Goal: Task Accomplishment & Management: Manage account settings

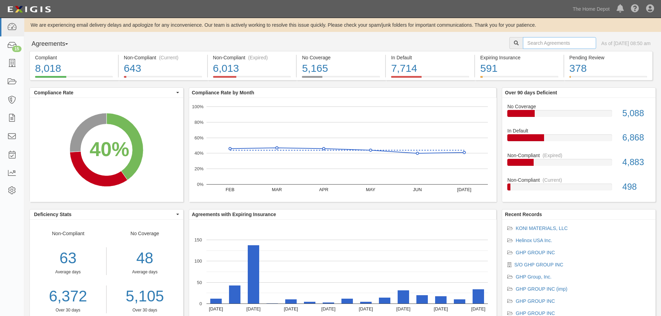
click at [523, 42] on input "text" at bounding box center [559, 43] width 73 height 12
type input "air care"
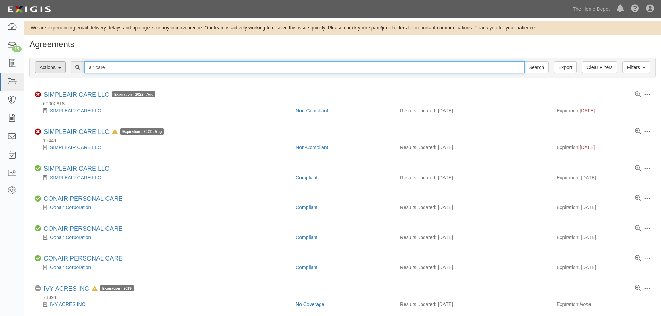
drag, startPoint x: 113, startPoint y: 66, endPoint x: 61, endPoint y: 72, distance: 52.3
click at [61, 72] on div "Filters Actions Edit Tags Run Workflows Send Messages Clear Filters Export air …" at bounding box center [343, 67] width 626 height 19
type input "mold"
click at [525, 61] on input "Search" at bounding box center [537, 67] width 24 height 12
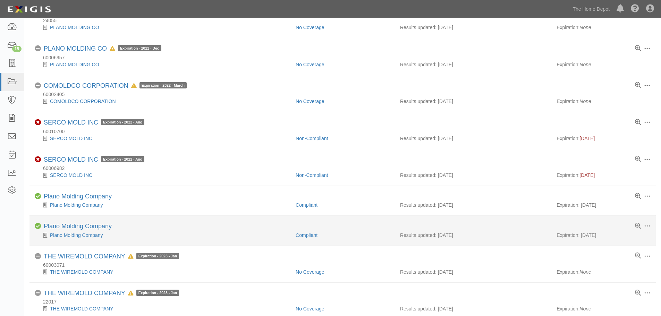
scroll to position [243, 0]
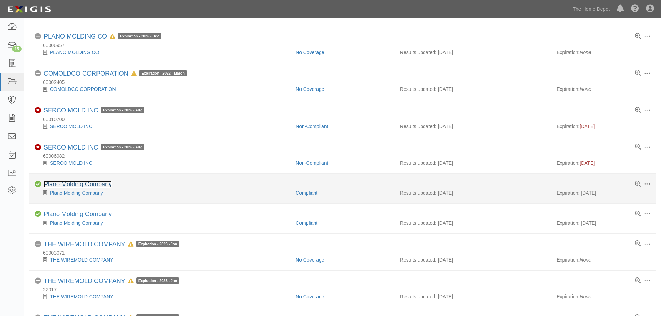
click at [94, 183] on link "Plano Molding Company" at bounding box center [78, 184] width 68 height 7
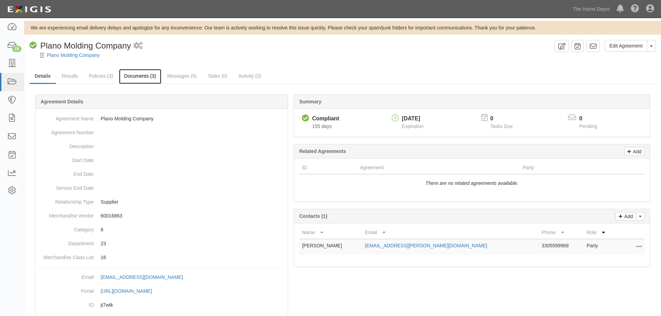
click at [139, 75] on link "Documents (3)" at bounding box center [140, 76] width 42 height 15
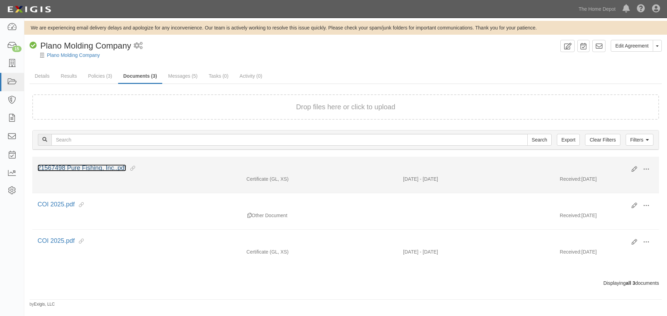
click at [106, 165] on link "21567498 Pure Fishing, Inc..pdf" at bounding box center [81, 168] width 89 height 7
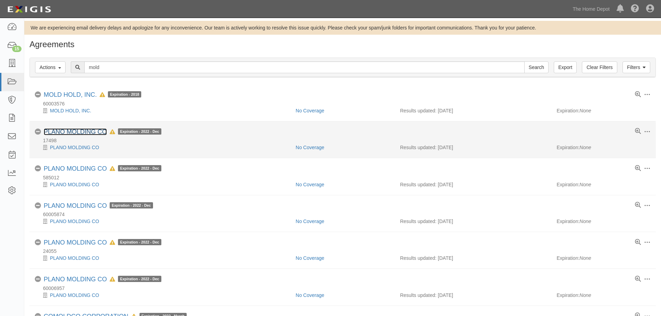
click at [78, 129] on link "PLANO MOLDING CO" at bounding box center [75, 131] width 63 height 7
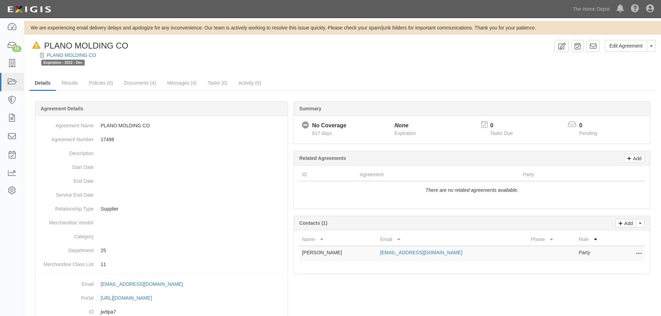
click at [74, 50] on div "In Default since 03/18/2023 PLANO MOLDING CO" at bounding box center [79, 46] width 99 height 12
click at [74, 53] on link "PLANO MOLDING CO" at bounding box center [71, 55] width 49 height 6
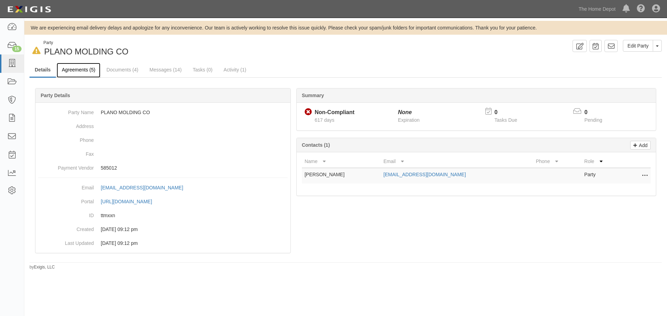
click at [83, 68] on link "Agreements (5)" at bounding box center [79, 70] width 44 height 15
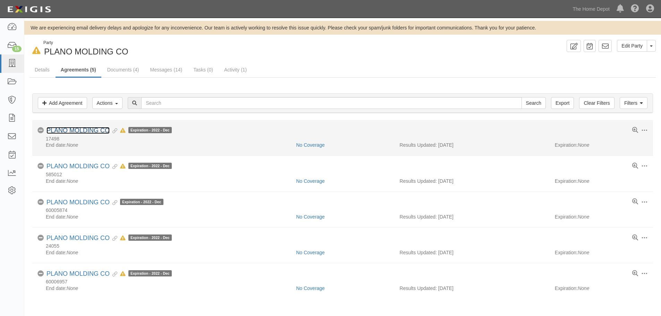
click at [83, 130] on link "PLANO MOLDING CO" at bounding box center [78, 130] width 63 height 7
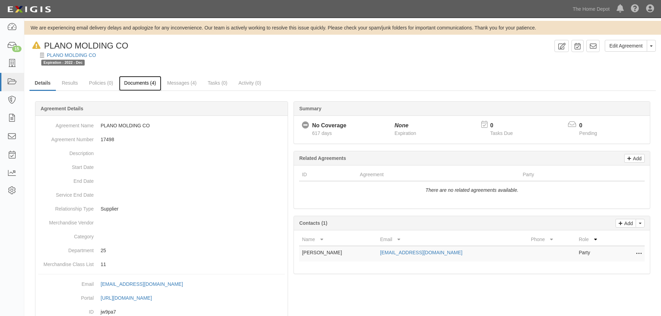
click at [141, 84] on link "Documents (4)" at bounding box center [140, 83] width 42 height 15
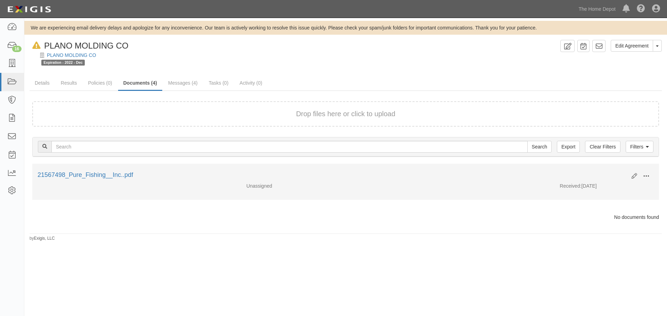
click at [650, 175] on button at bounding box center [645, 177] width 15 height 12
click at [604, 172] on link "Edit" at bounding box center [612, 173] width 55 height 12
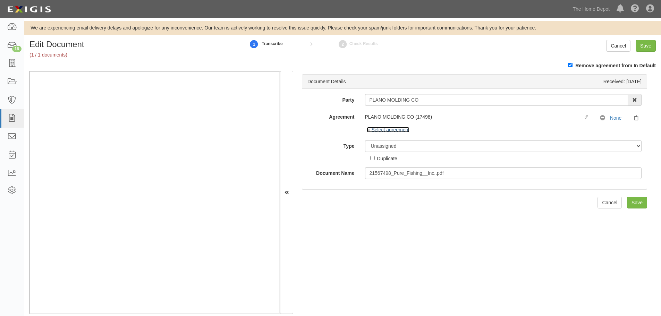
click at [367, 130] on icon at bounding box center [369, 130] width 5 height 3
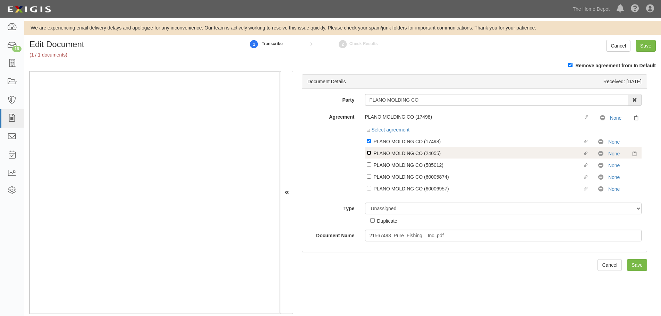
click at [369, 154] on input "Linked agreement PLANO MOLDING CO (24055) Linked agreement" at bounding box center [369, 153] width 5 height 5
checkbox input "true"
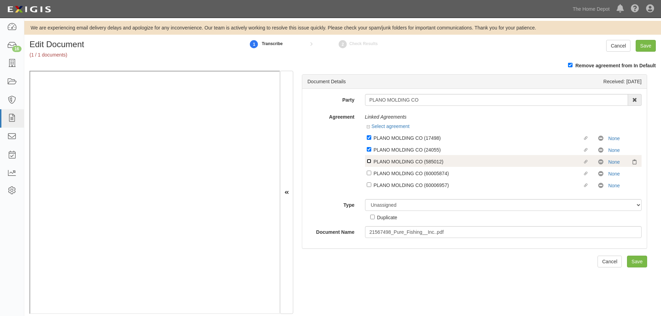
click at [368, 160] on input "Linked agreement PLANO MOLDING CO (585012) Linked agreement" at bounding box center [369, 161] width 5 height 5
checkbox input "true"
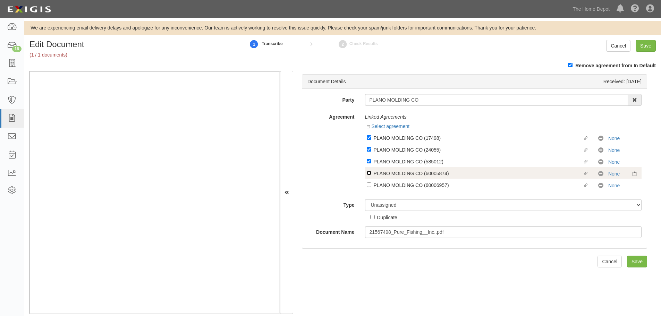
click at [370, 172] on input "Linked agreement PLANO MOLDING CO (60005874) Linked agreement" at bounding box center [369, 173] width 5 height 5
checkbox input "true"
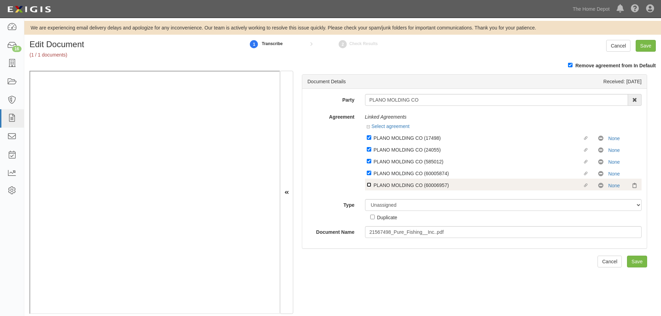
click at [369, 184] on input "Linked agreement PLANO MOLDING CO (60006957) Linked agreement" at bounding box center [369, 185] width 5 height 5
checkbox input "true"
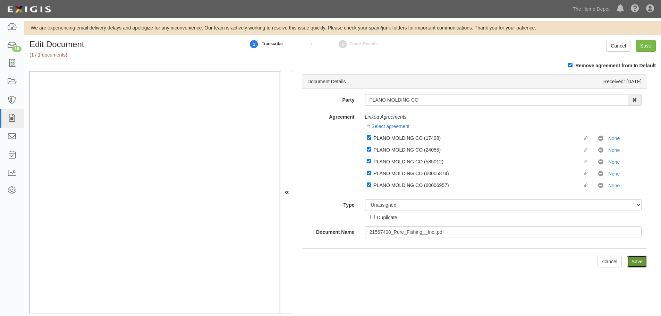
click at [635, 260] on input "Save" at bounding box center [637, 262] width 20 height 12
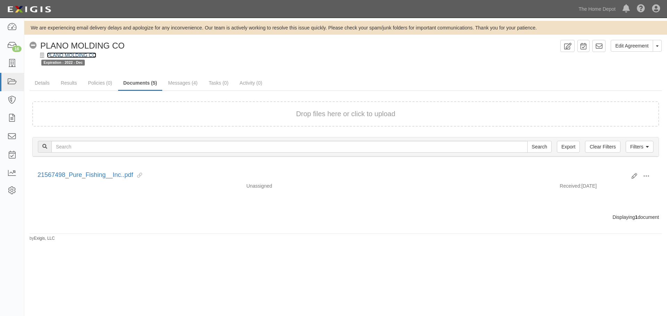
click at [84, 56] on link "PLANO MOLDING CO" at bounding box center [71, 55] width 49 height 6
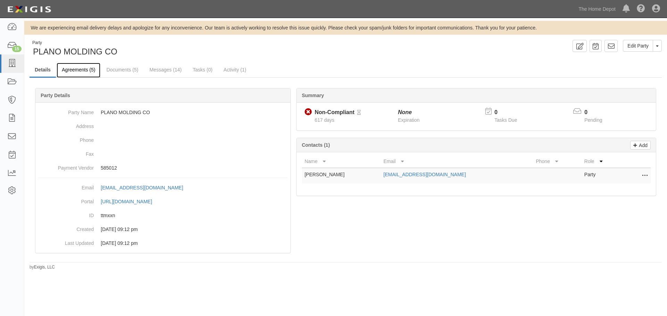
click at [84, 70] on link "Agreements (5)" at bounding box center [79, 70] width 44 height 15
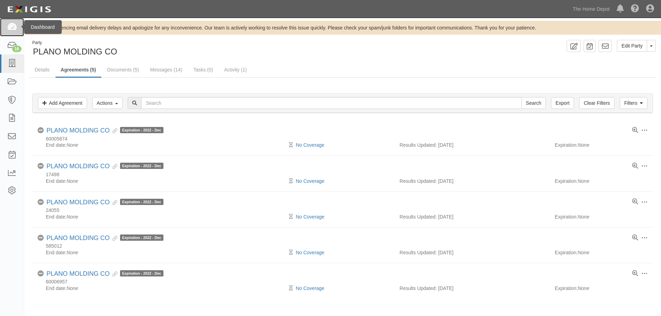
click at [11, 33] on link at bounding box center [12, 27] width 24 height 18
click at [164, 105] on input "text" at bounding box center [331, 103] width 381 height 12
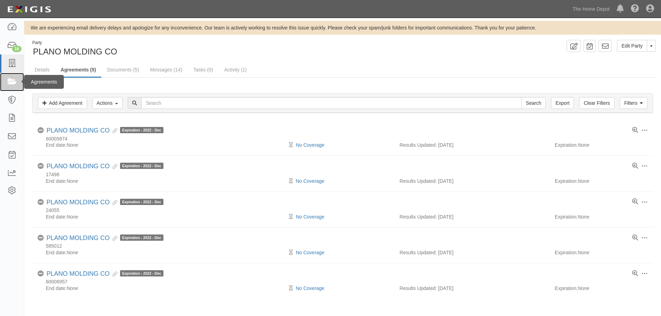
click at [15, 84] on icon at bounding box center [12, 82] width 10 height 8
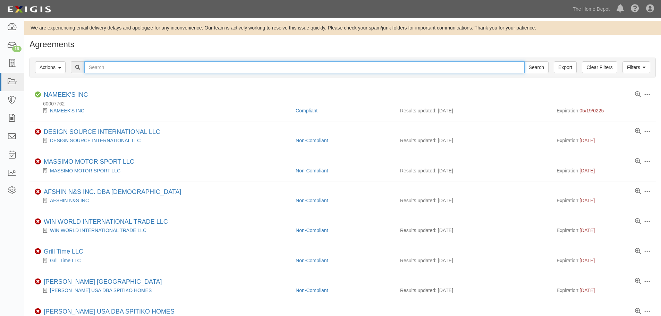
click at [158, 65] on input "text" at bounding box center [304, 67] width 441 height 12
type input "my mold"
click at [525, 61] on input "Search" at bounding box center [537, 67] width 24 height 12
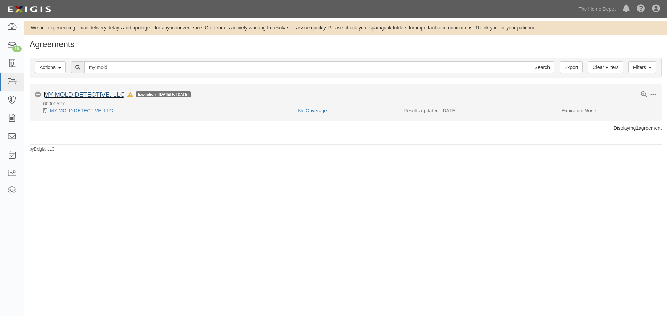
click at [96, 97] on link "MY MOLD DETECTIVE, LLC" at bounding box center [84, 94] width 81 height 7
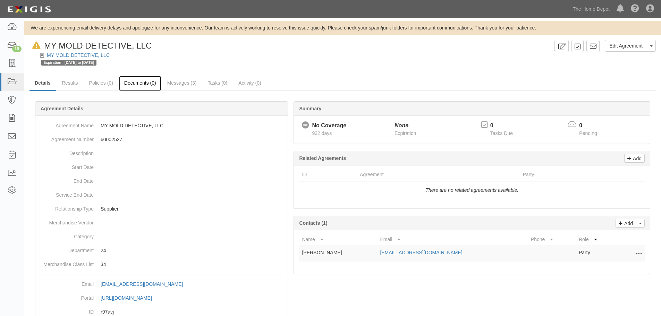
click at [144, 84] on link "Documents (0)" at bounding box center [140, 83] width 42 height 15
